Goal: Information Seeking & Learning: Learn about a topic

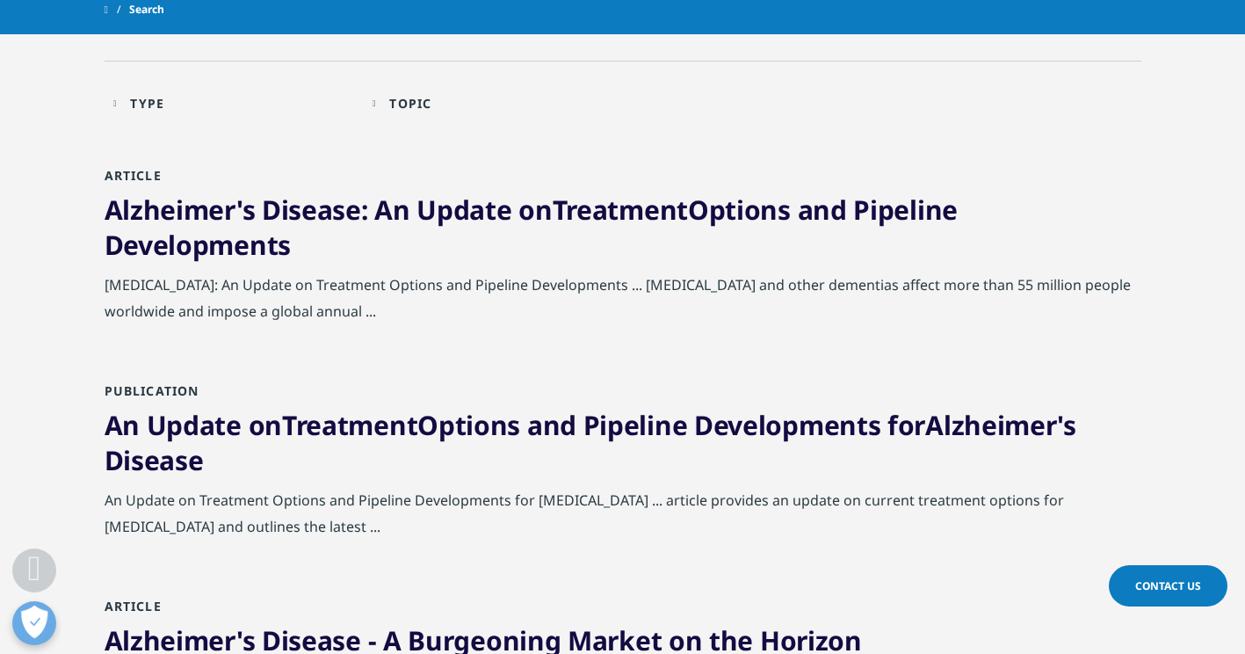
scroll to position [439, 0]
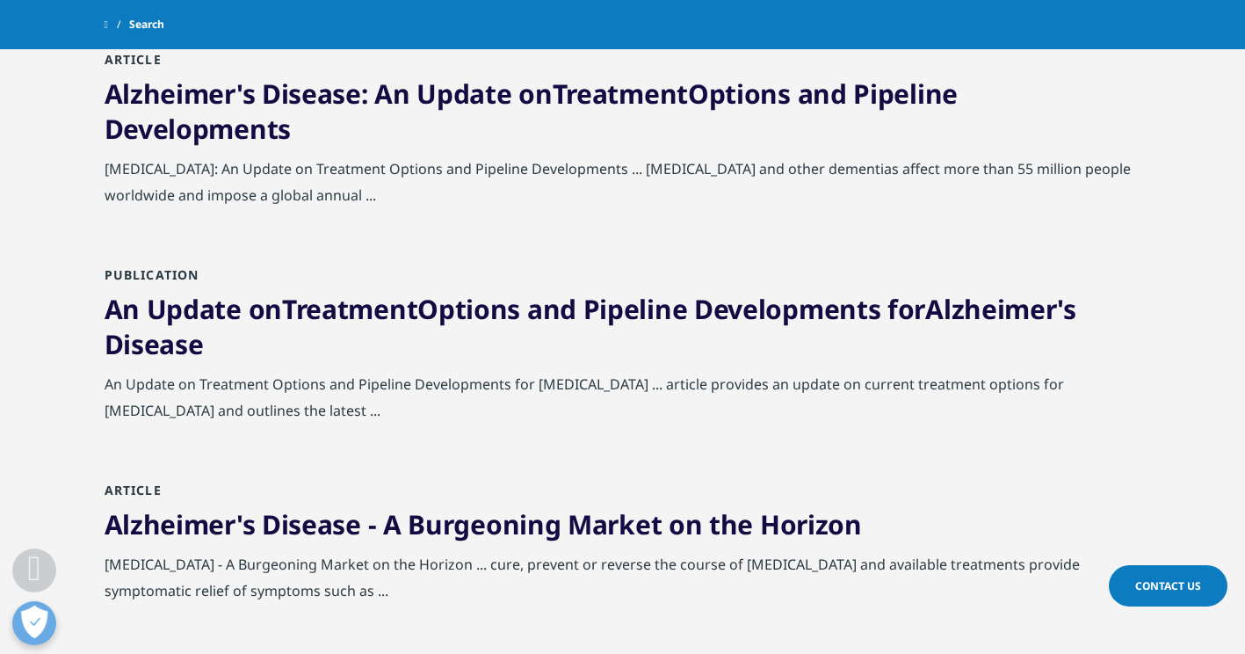
click at [600, 315] on link "An Update on Treatment Options and Pipeline Developments for Alzheimer 's Disea…" at bounding box center [591, 326] width 972 height 71
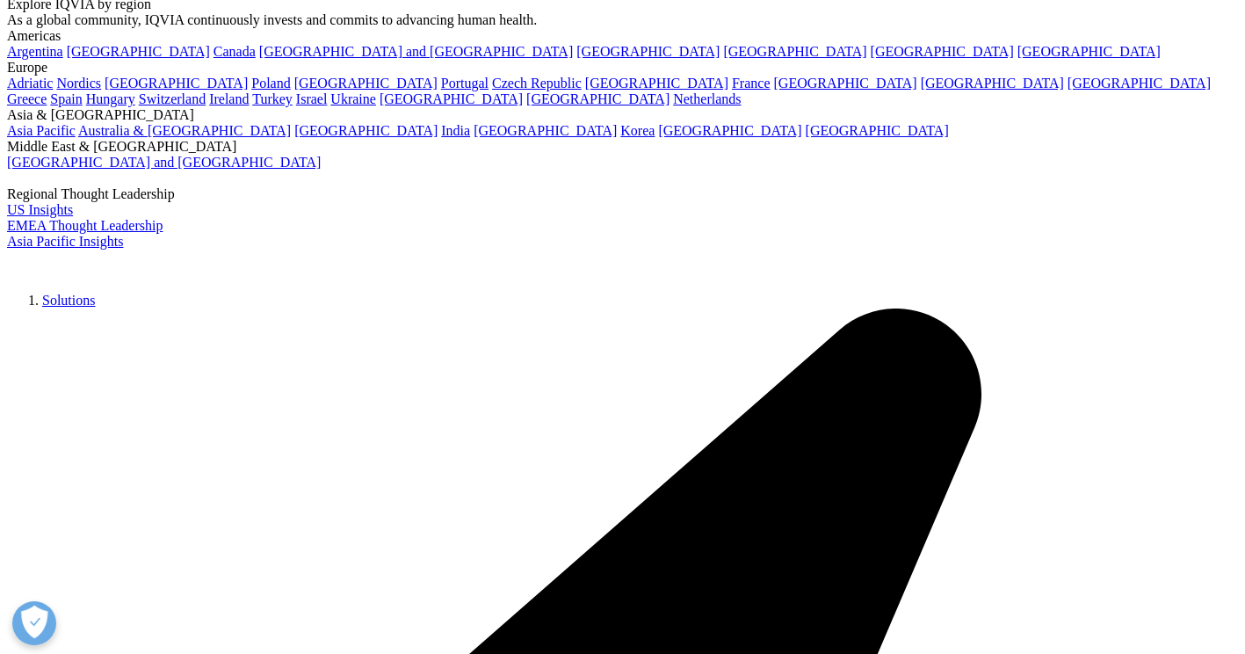
scroll to position [264, 0]
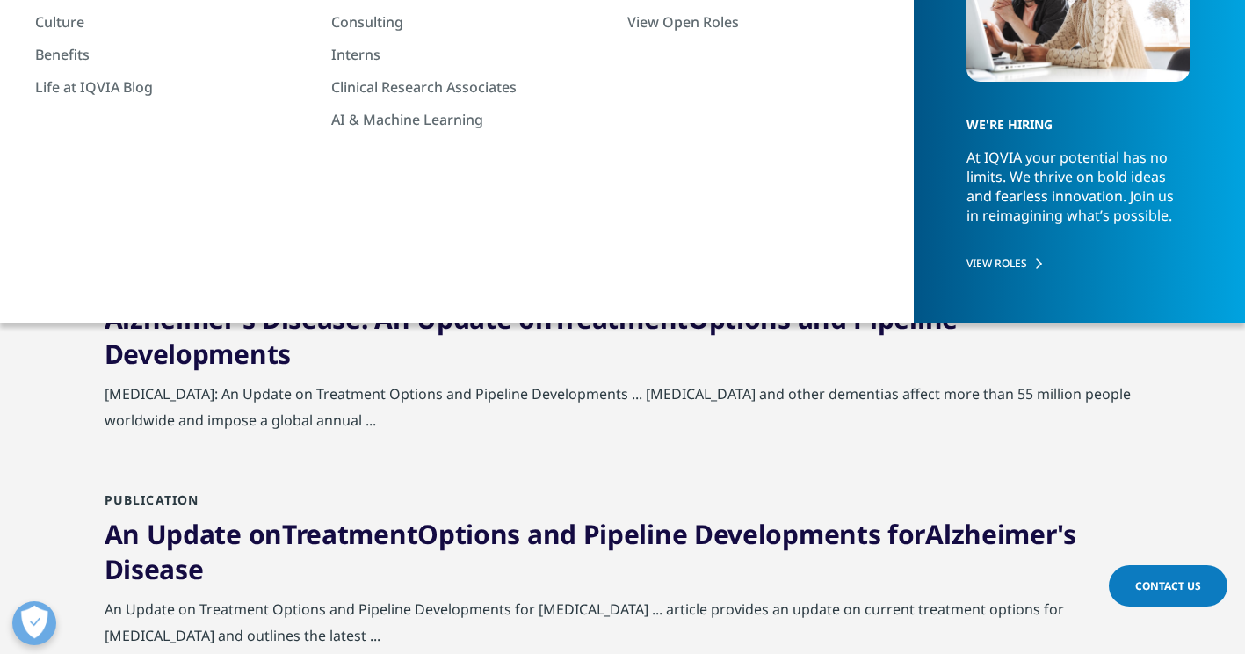
click at [134, 214] on div "Type Loading Clear Or/And Operator" at bounding box center [234, 212] width 242 height 41
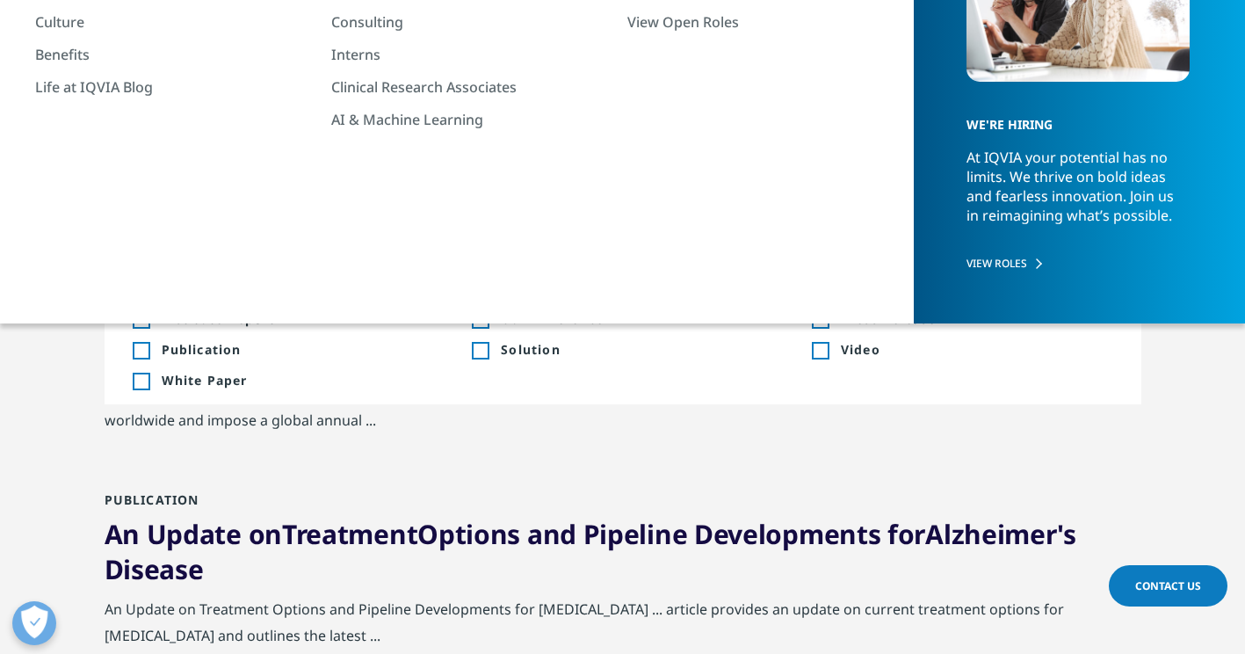
click at [395, 215] on div "Topic Loading Clear Or/And Operator" at bounding box center [494, 212] width 242 height 41
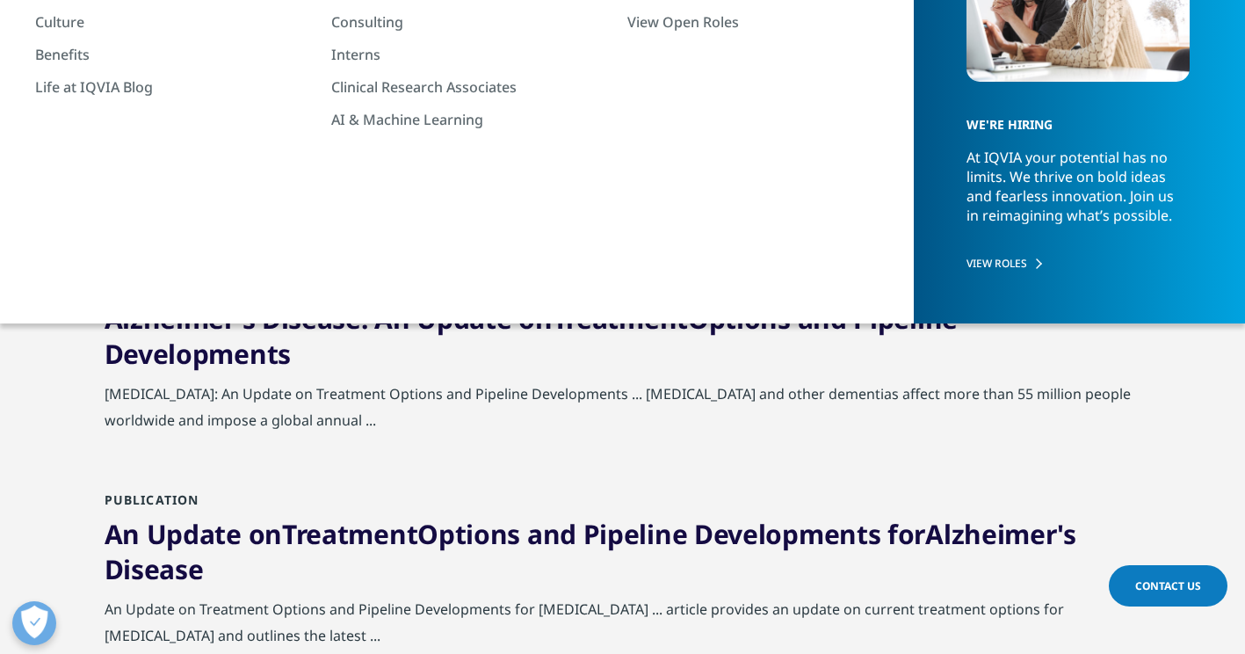
click at [330, 27] on input "[MEDICAL_DATA] treatment" at bounding box center [423, 14] width 637 height 40
type input "alzheimers treatment 2025"
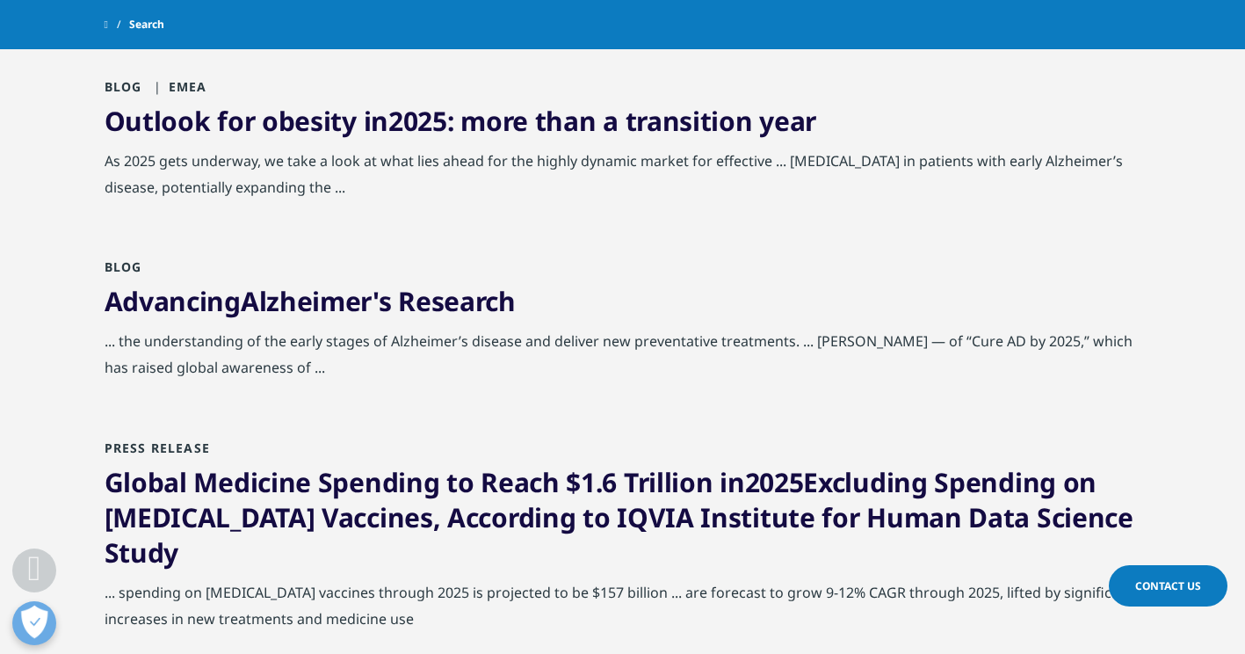
scroll to position [615, 0]
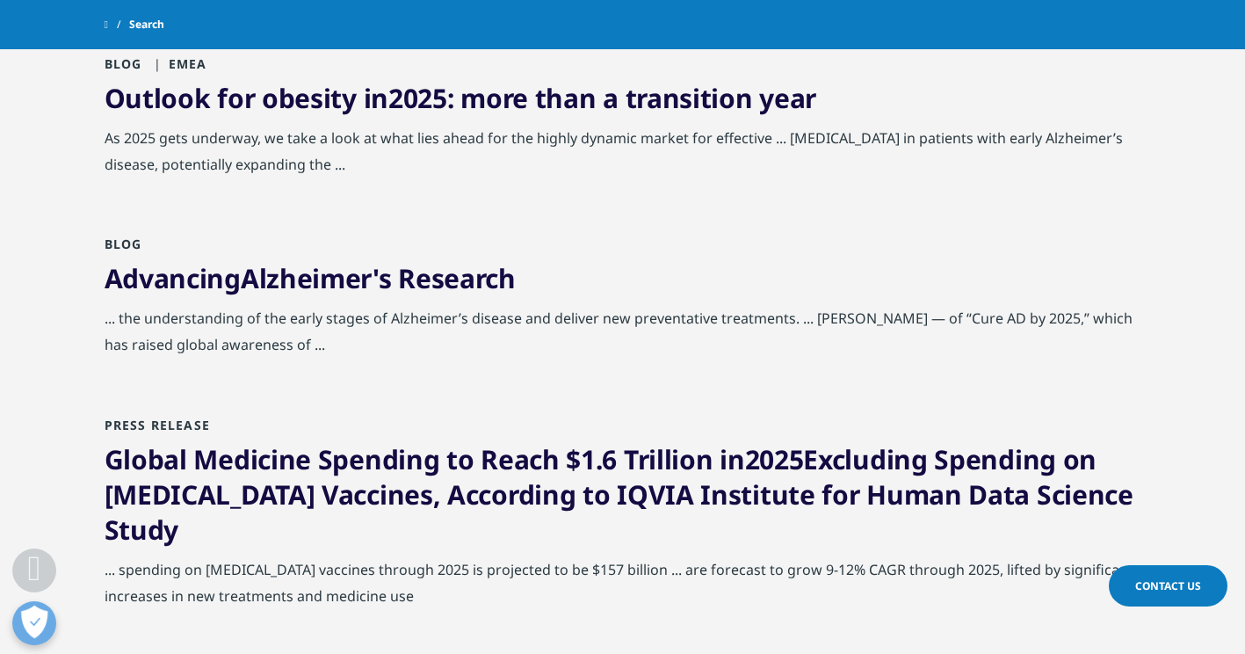
click at [412, 278] on link "Advancing Alzheimer 's Research" at bounding box center [310, 278] width 411 height 36
